Goal: Task Accomplishment & Management: Manage account settings

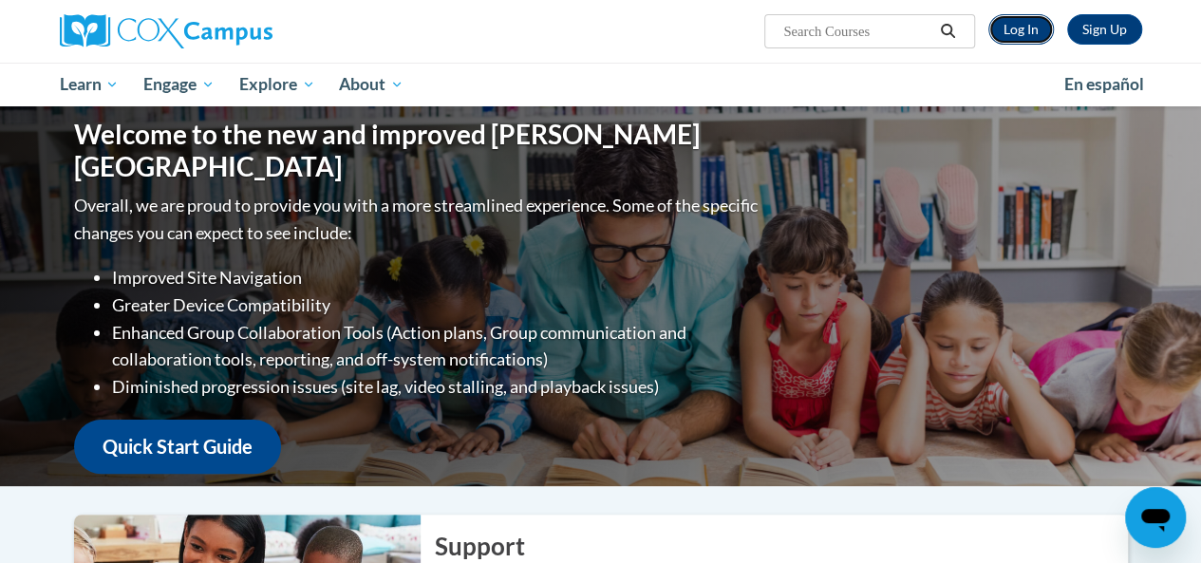
click at [1028, 24] on link "Log In" at bounding box center [1022, 29] width 66 height 30
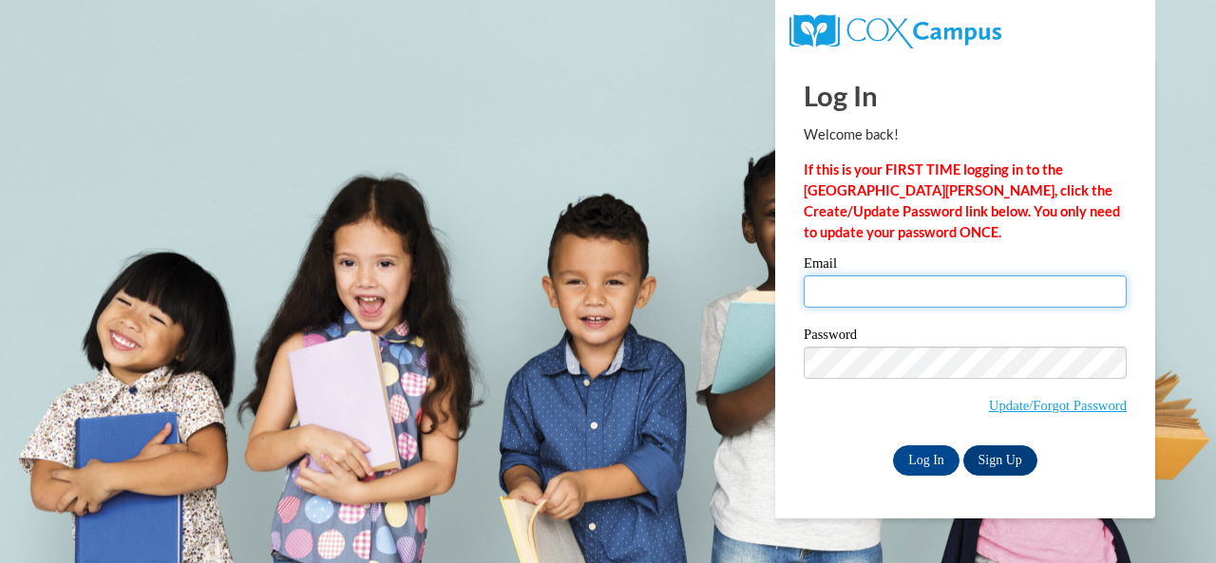
click at [948, 298] on input "Email" at bounding box center [964, 291] width 323 height 32
type input "dawson.catherine.e@muscogee.k12.ga.us"
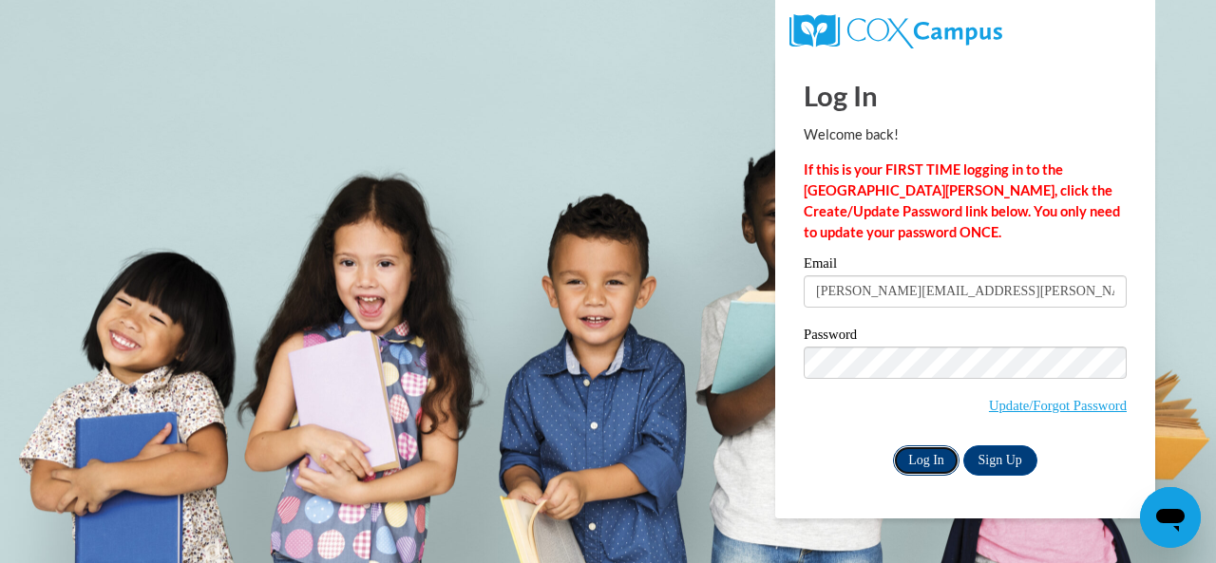
click at [939, 463] on input "Log In" at bounding box center [926, 460] width 66 height 30
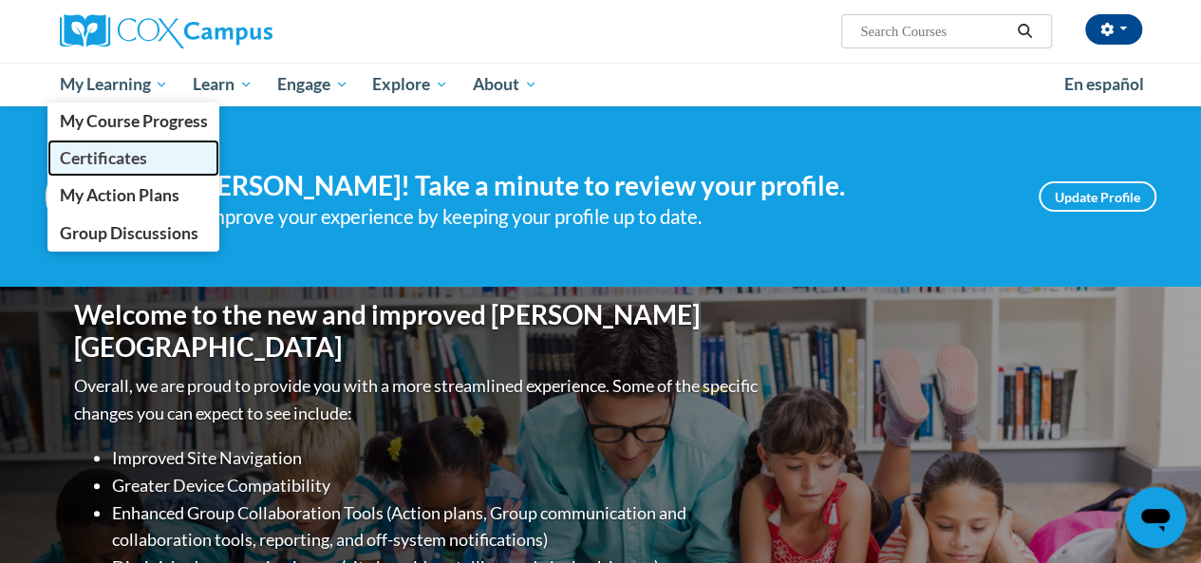
click at [110, 160] on span "Certificates" at bounding box center [102, 158] width 87 height 20
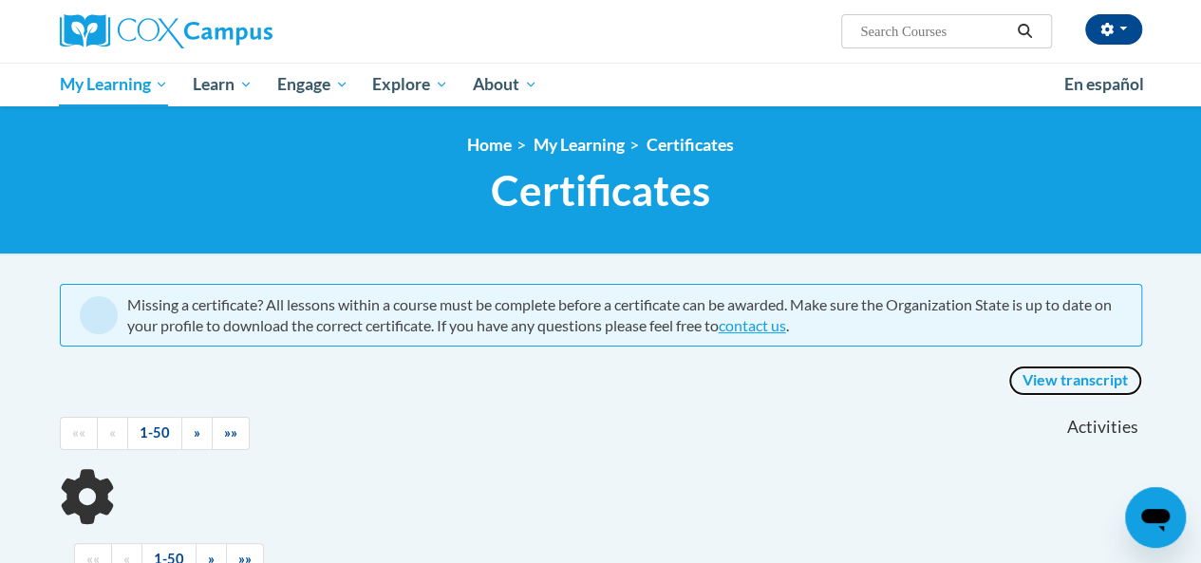
click at [1087, 377] on link "View transcript" at bounding box center [1076, 381] width 134 height 30
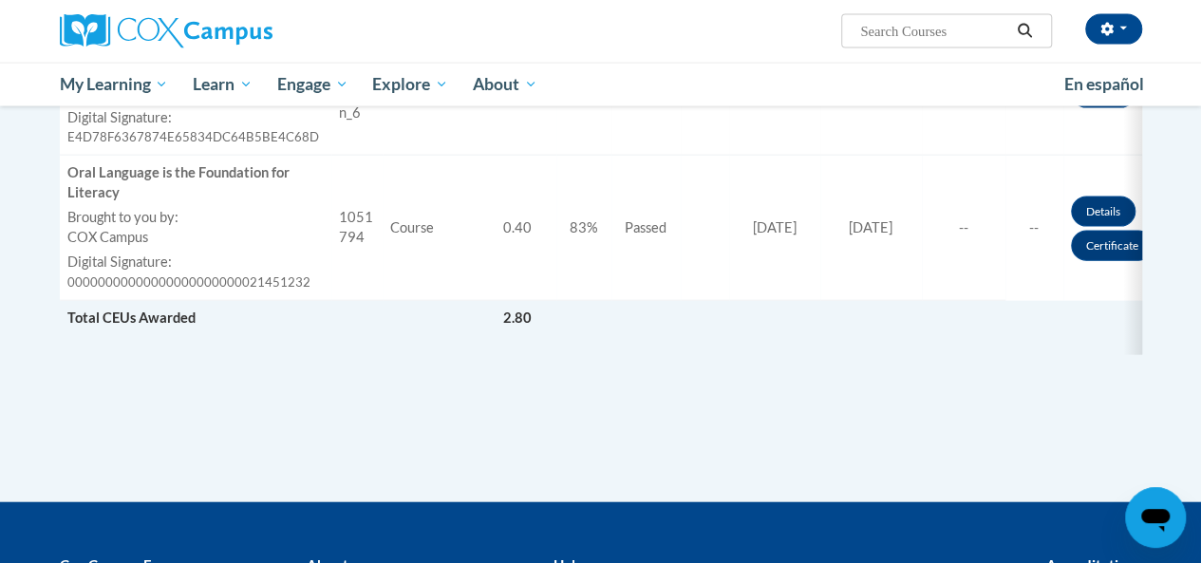
scroll to position [2089, 0]
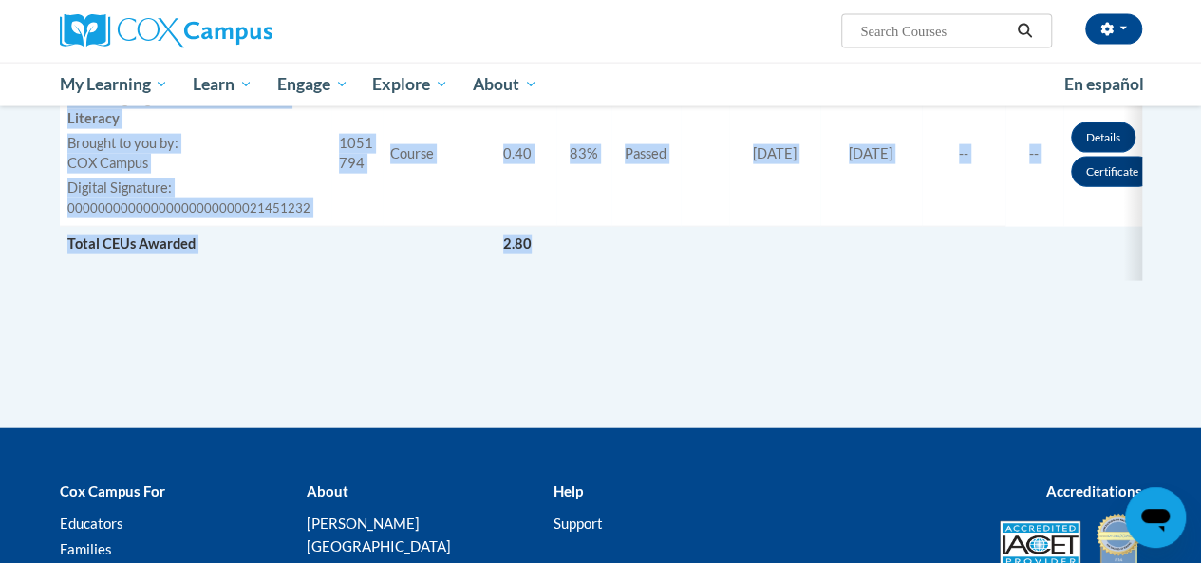
drag, startPoint x: 61, startPoint y: 295, endPoint x: 815, endPoint y: 236, distance: 756.4
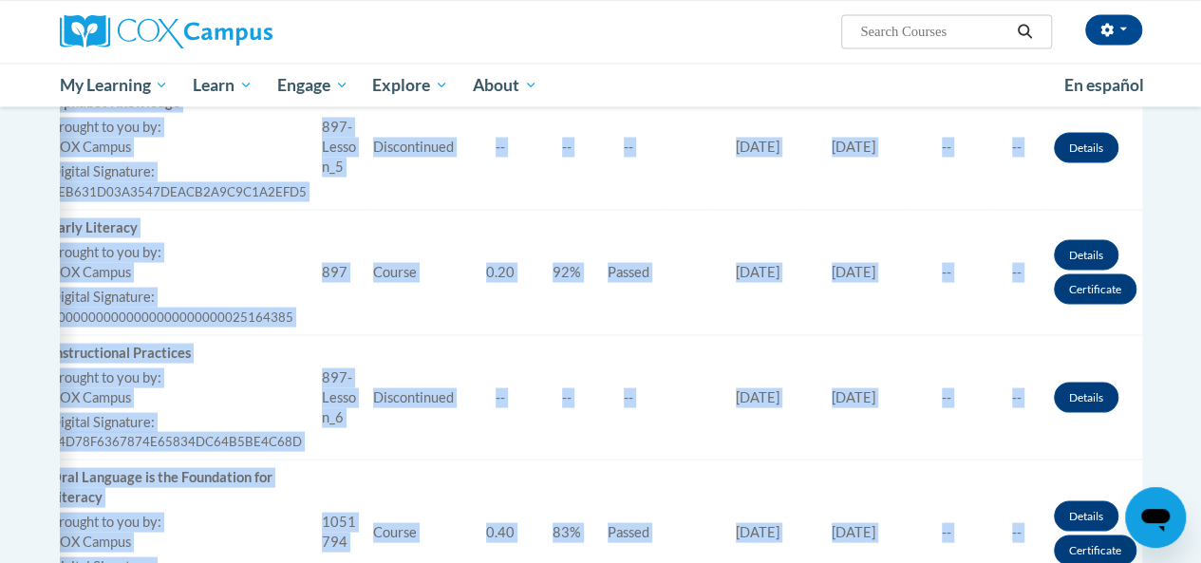
scroll to position [1710, 0]
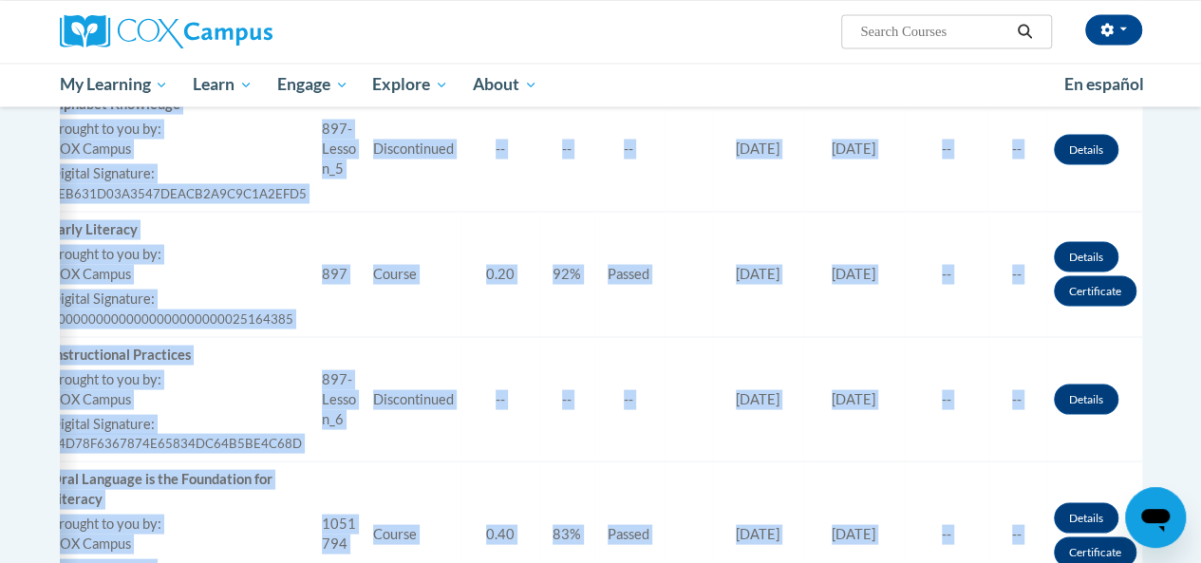
copy table "Data-Driven Instruction Brought to you by: [PERSON_NAME] Campus Last Enrollment…"
